Goal: Information Seeking & Learning: Learn about a topic

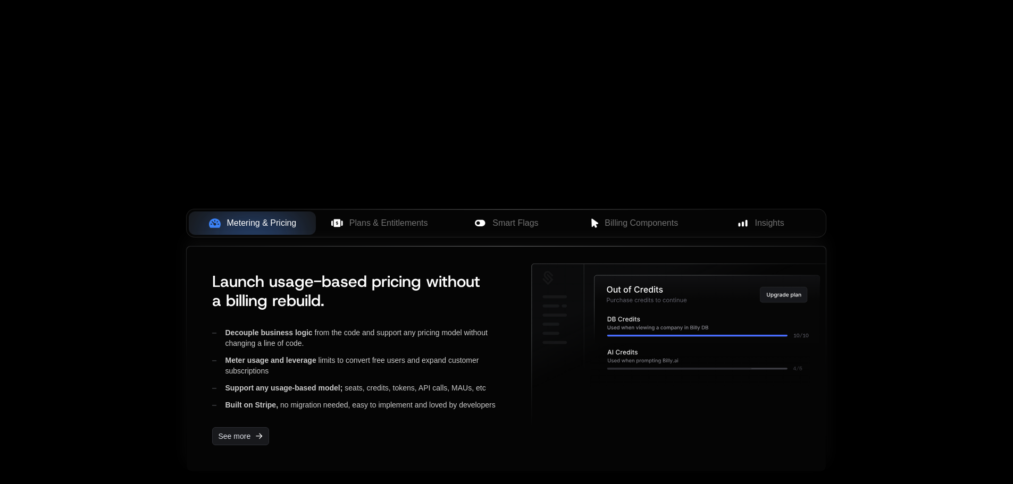
scroll to position [425, 0]
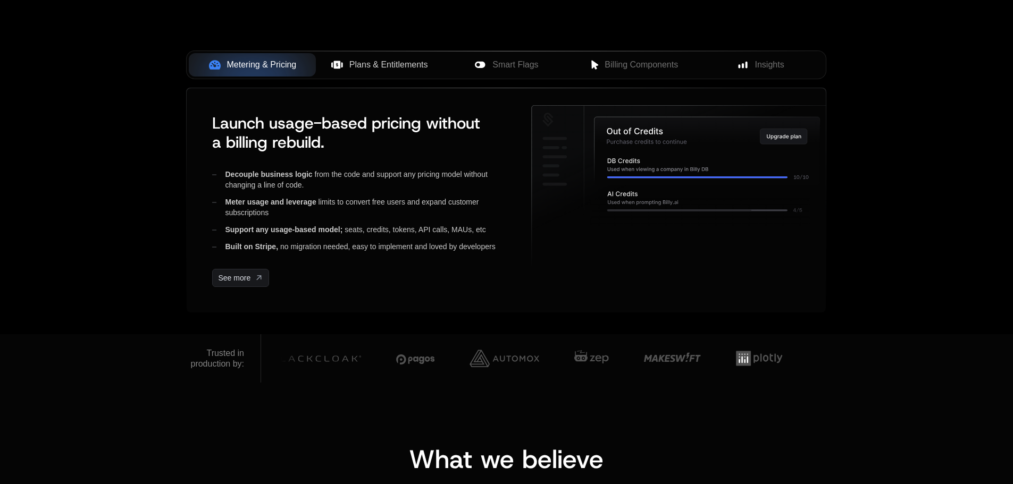
click at [364, 66] on span "Plans & Entitlements" at bounding box center [388, 64] width 79 height 13
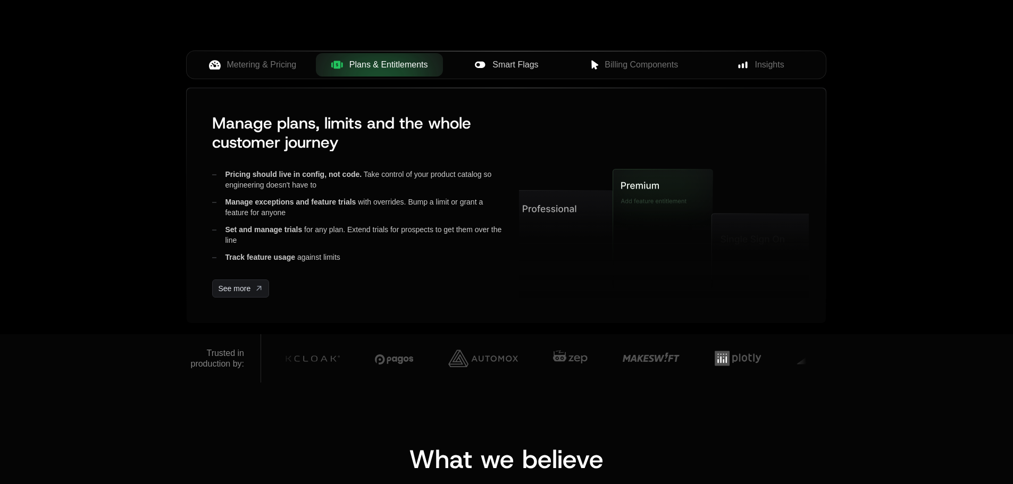
click at [498, 66] on span "Smart Flags" at bounding box center [515, 64] width 46 height 13
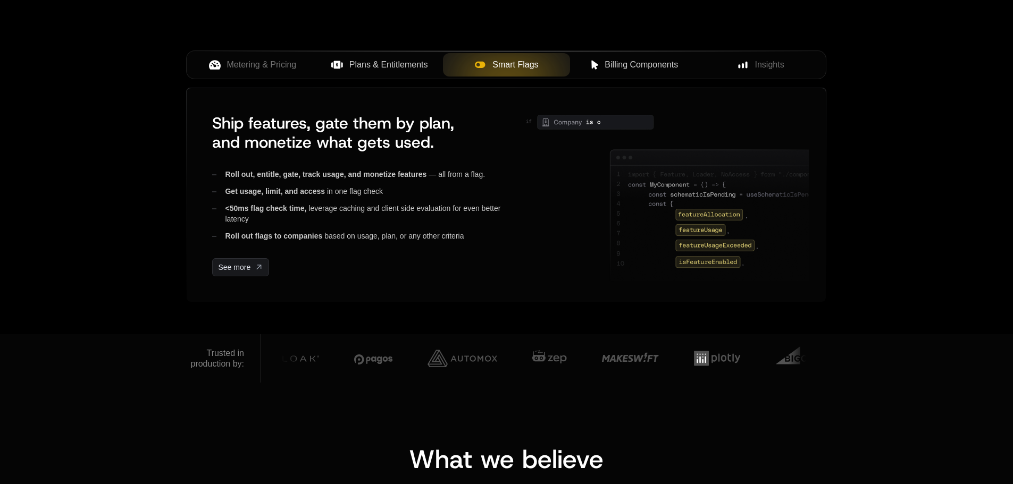
click at [637, 70] on span "Billing Components" at bounding box center [641, 64] width 73 height 13
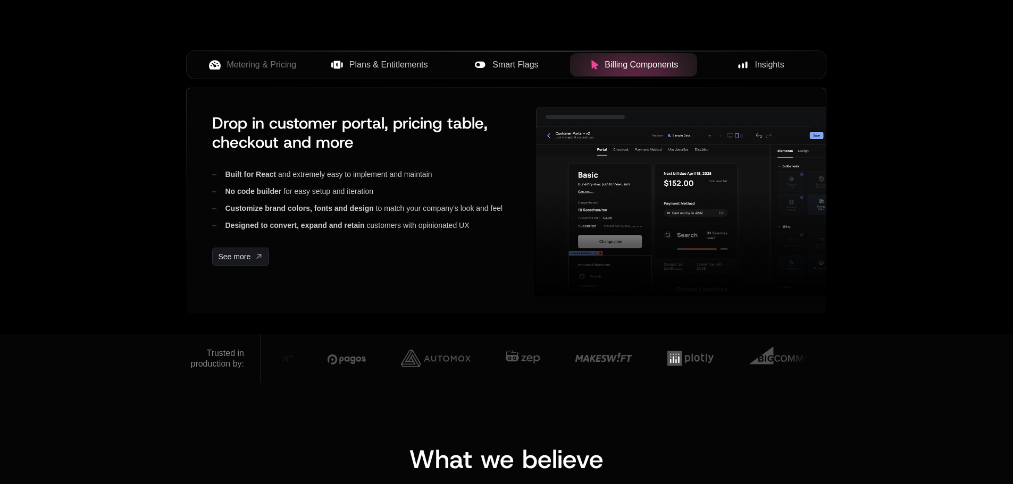
click at [768, 66] on span "Insights" at bounding box center [769, 64] width 29 height 13
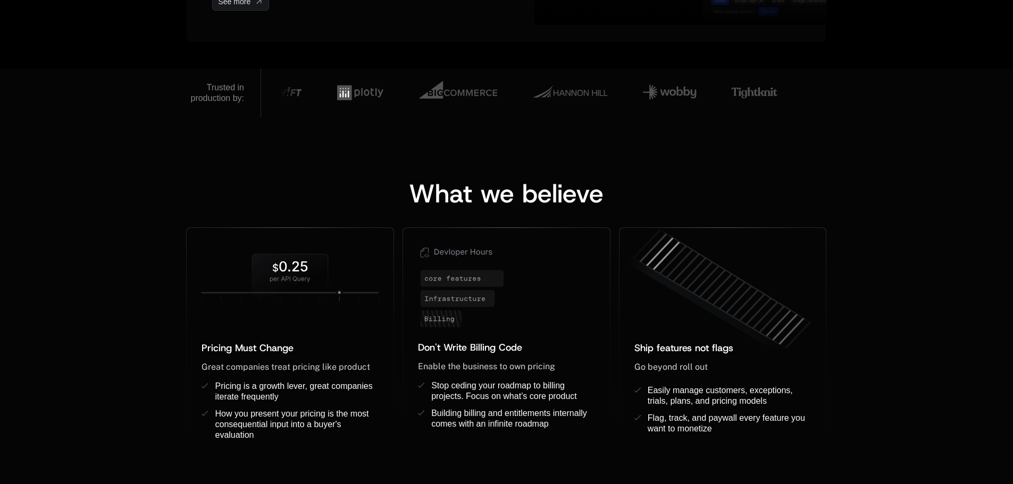
scroll to position [372, 0]
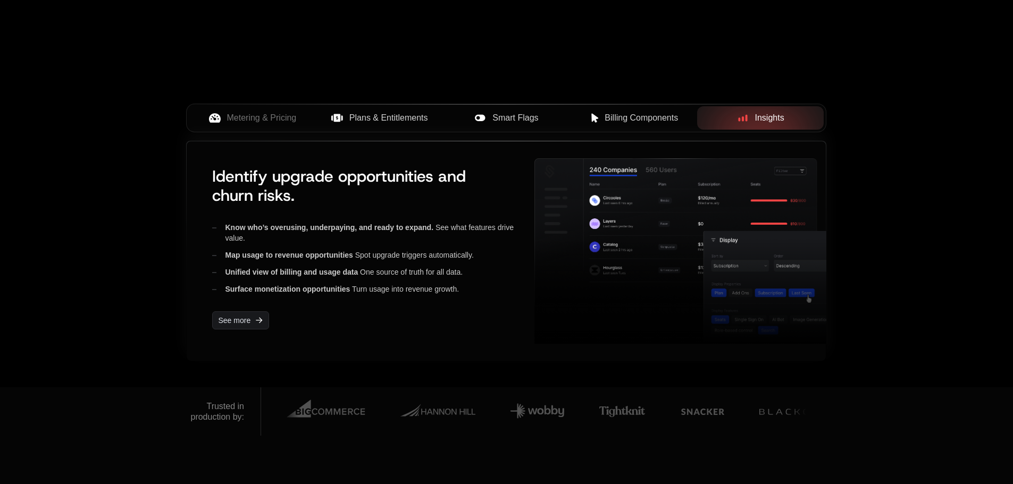
click at [309, 178] on span "Identify upgrade opportunities and churn risks." at bounding box center [339, 186] width 254 height 40
drag, startPoint x: 351, startPoint y: 199, endPoint x: 303, endPoint y: 197, distance: 49.0
click at [292, 256] on span "Map usage to revenue opportunities" at bounding box center [289, 255] width 128 height 9
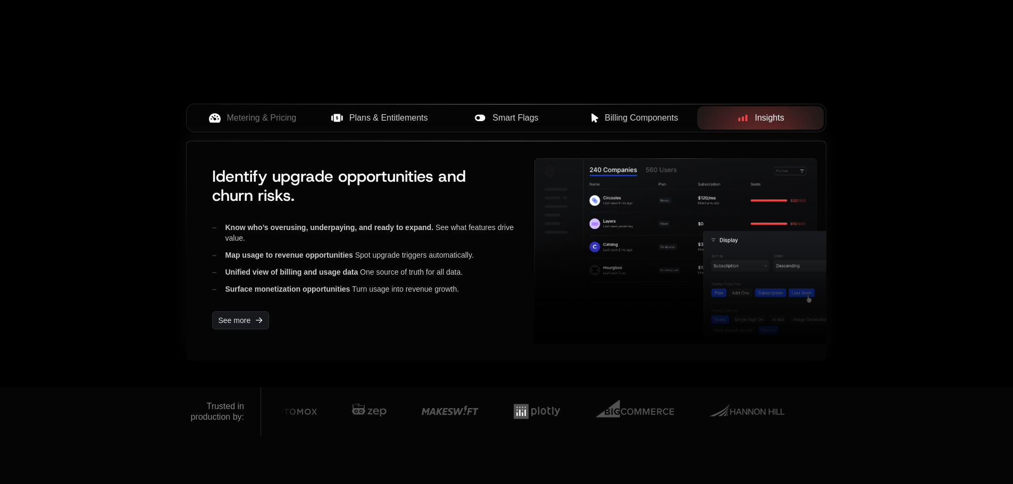
drag, startPoint x: 321, startPoint y: 275, endPoint x: 278, endPoint y: 277, distance: 42.6
drag, startPoint x: 288, startPoint y: 295, endPoint x: 272, endPoint y: 296, distance: 16.0
